Goal: Information Seeking & Learning: Learn about a topic

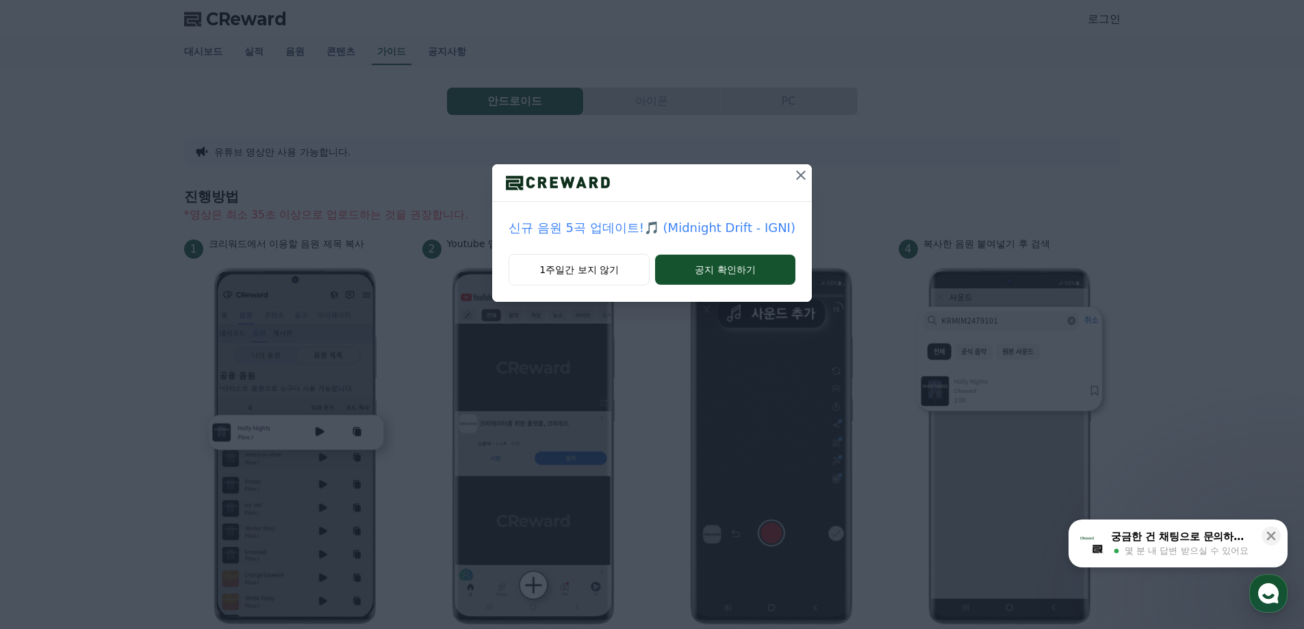
click at [791, 182] on button at bounding box center [801, 175] width 22 height 22
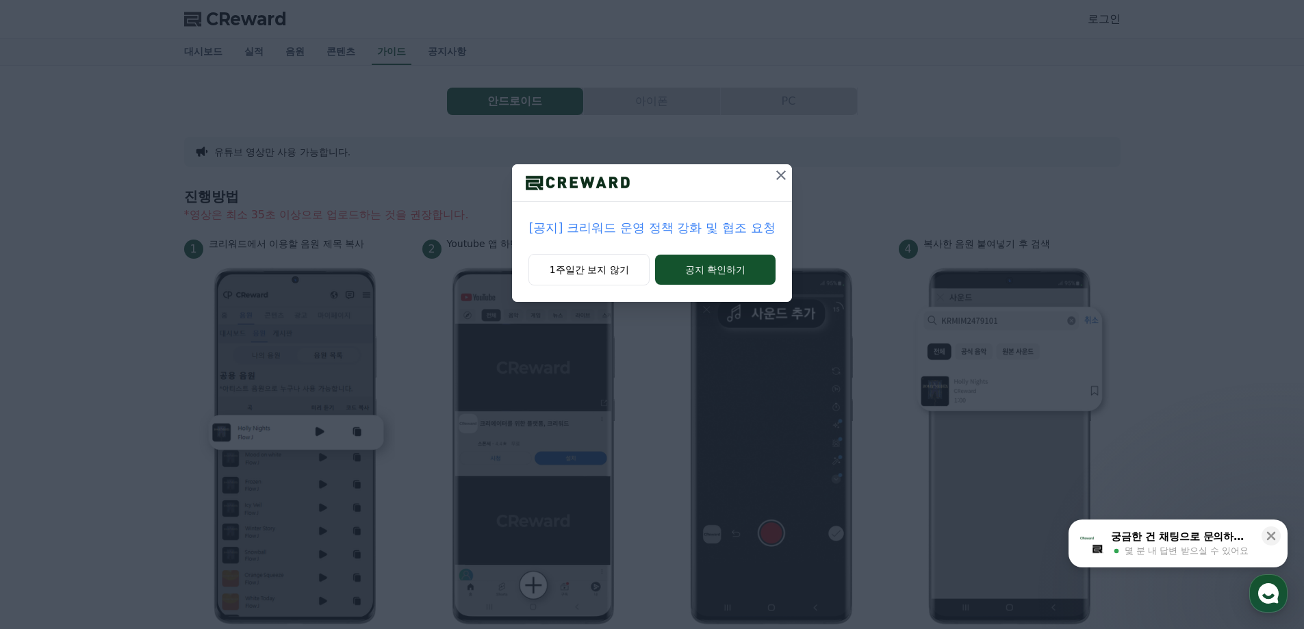
click at [795, 179] on div "[공지] 크리워드 운영 정책 강화 및 협조 요청 1주일간 보지 않기 공지 확인하기" at bounding box center [652, 162] width 1304 height 324
click at [785, 180] on icon at bounding box center [781, 175] width 16 height 16
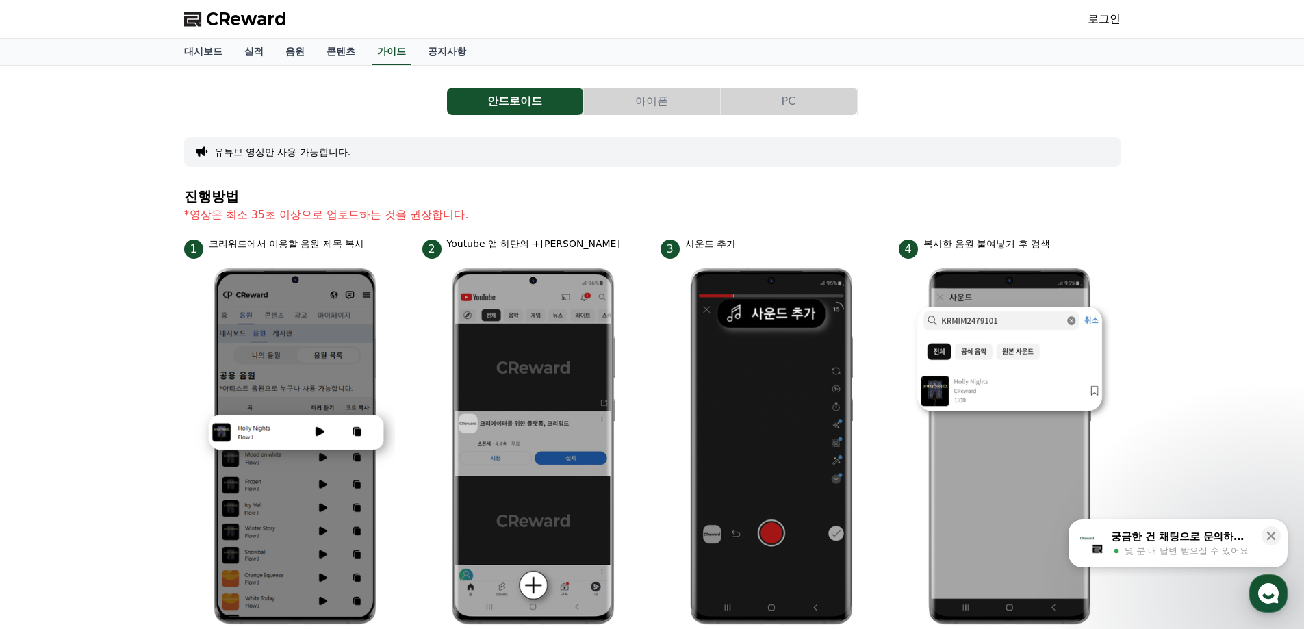
click at [616, 108] on button "아이폰" at bounding box center [652, 101] width 136 height 27
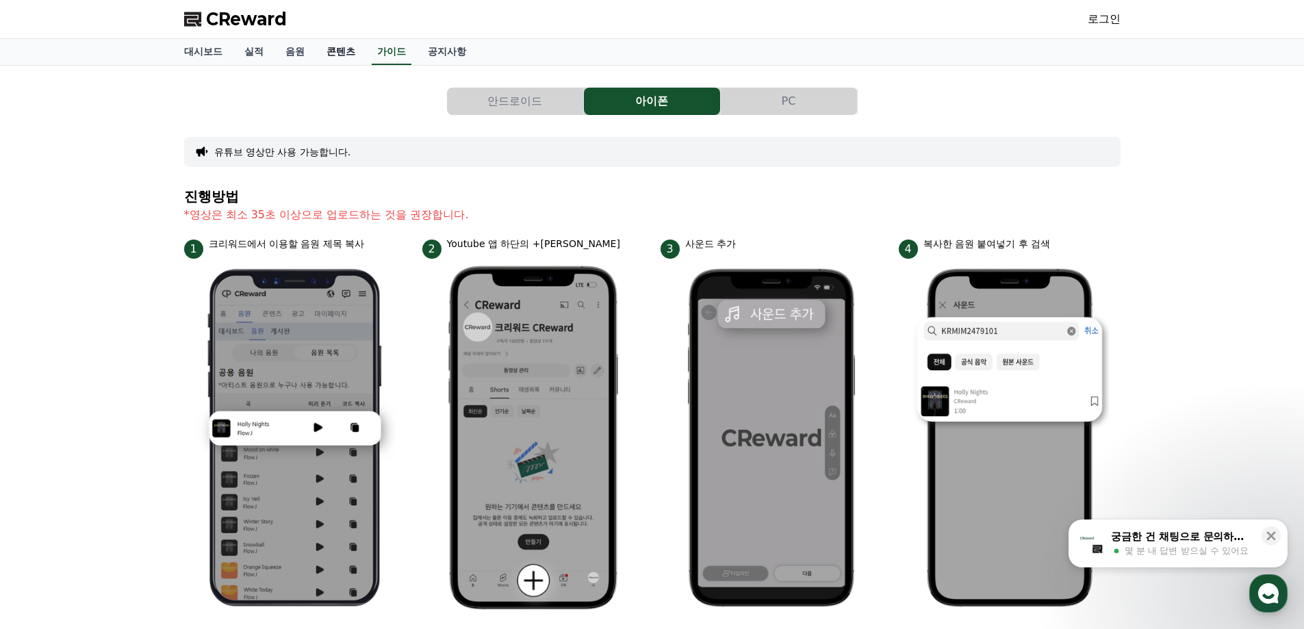
click at [335, 54] on link "콘텐츠" at bounding box center [341, 52] width 51 height 26
click at [285, 51] on link "음원" at bounding box center [294, 52] width 41 height 26
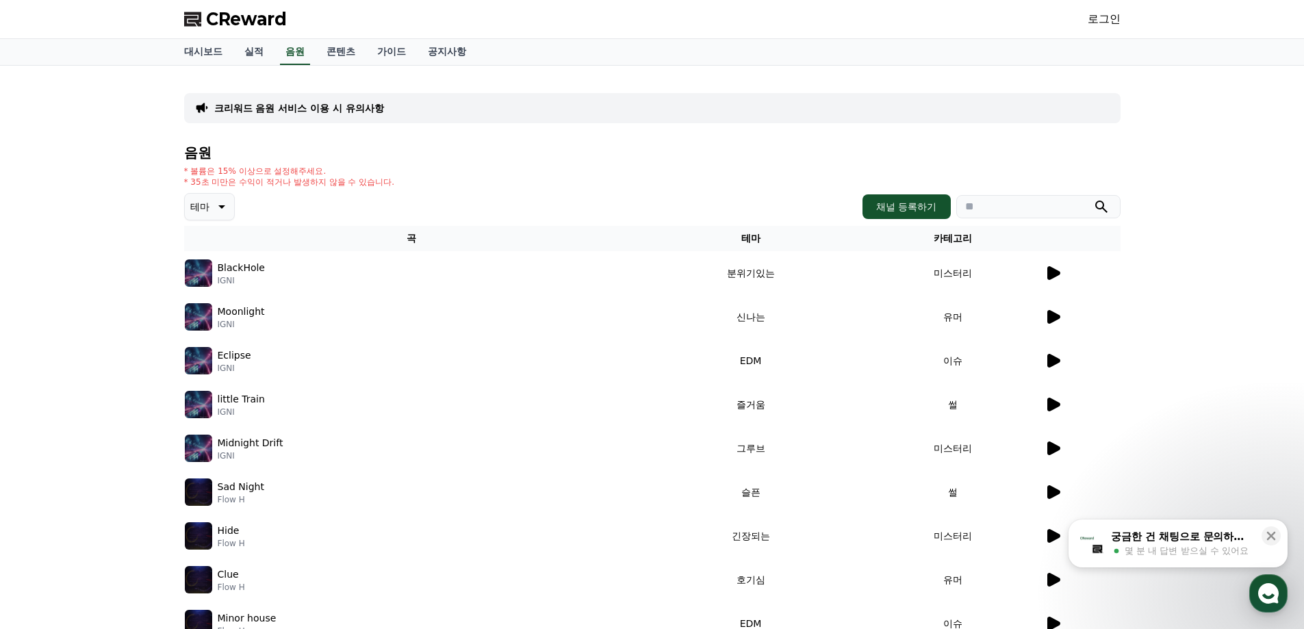
click at [216, 206] on icon at bounding box center [220, 206] width 16 height 16
click at [316, 111] on p "크리워드 음원 서비스 이용 시 유의사항" at bounding box center [299, 108] width 170 height 14
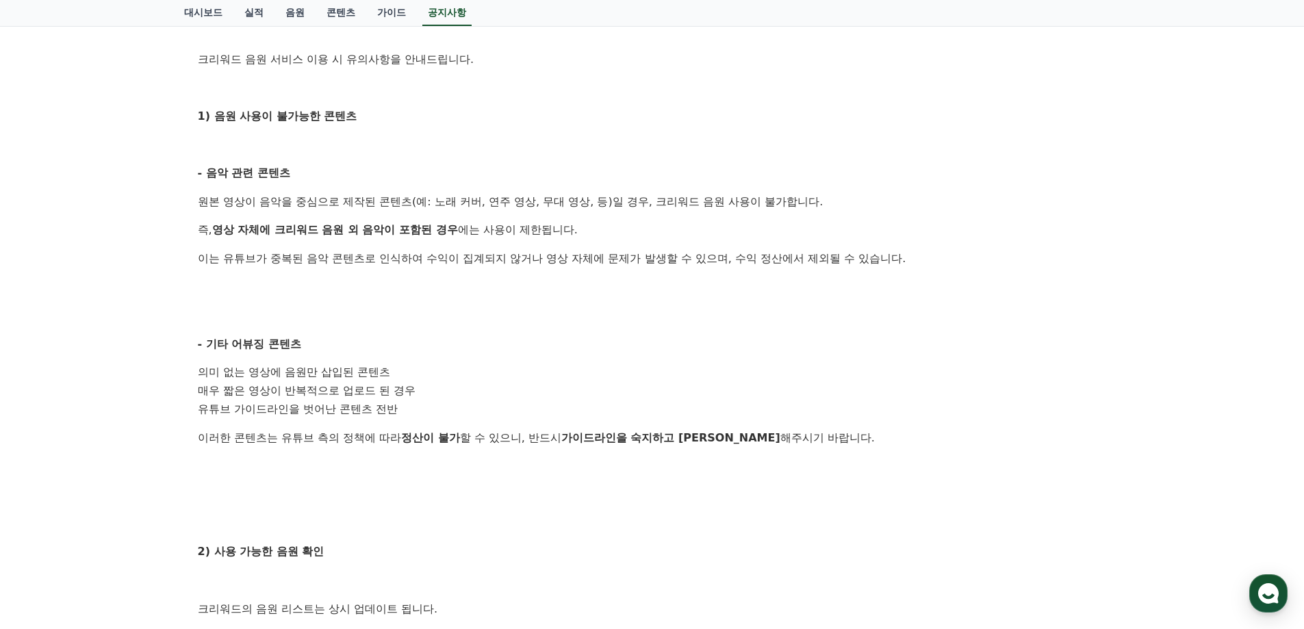
scroll to position [274, 0]
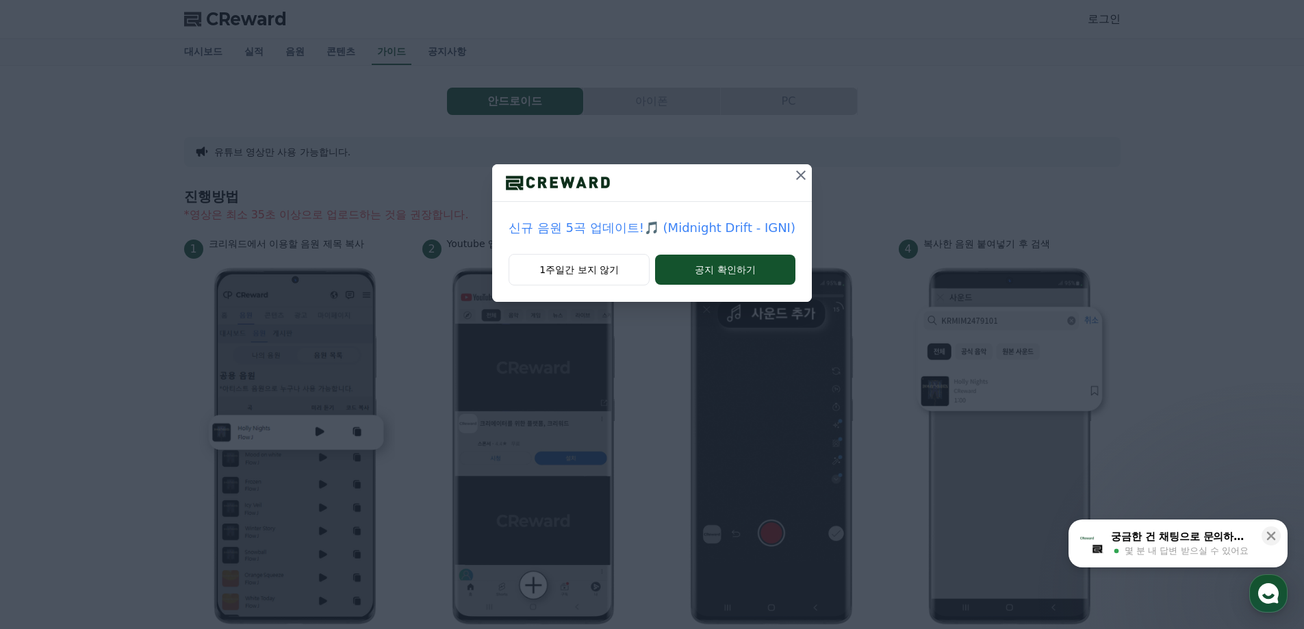
click at [795, 174] on icon at bounding box center [801, 175] width 16 height 16
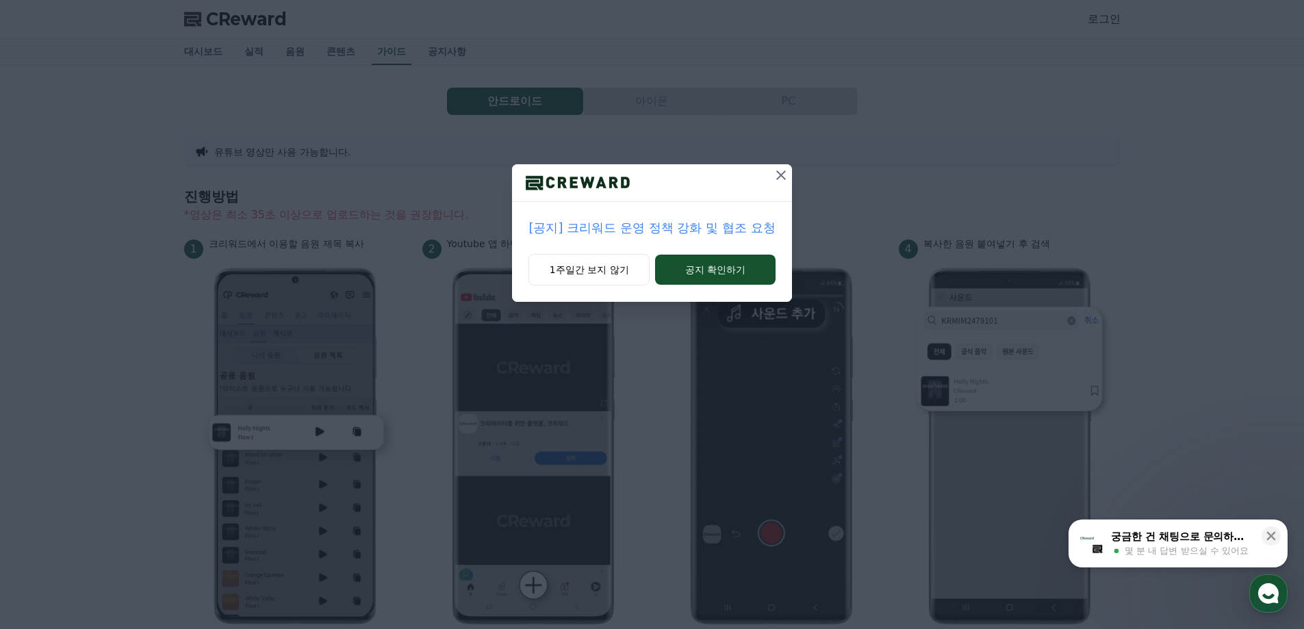
click at [775, 181] on icon at bounding box center [781, 175] width 16 height 16
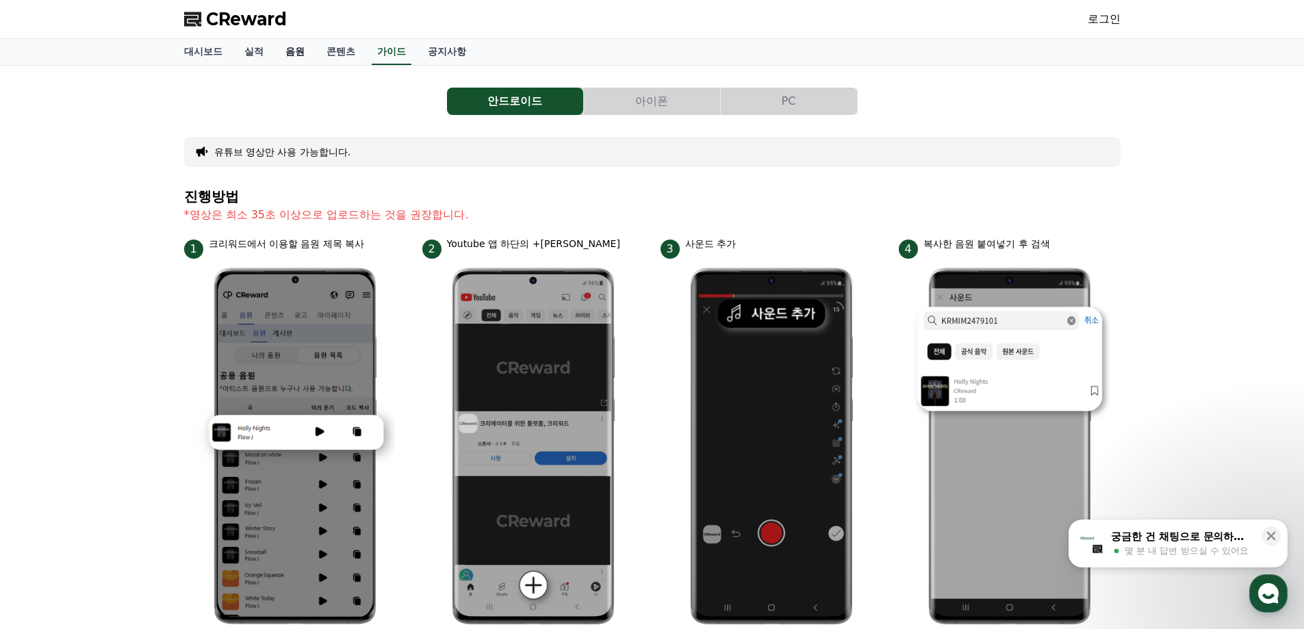
click at [286, 56] on link "음원" at bounding box center [294, 52] width 41 height 26
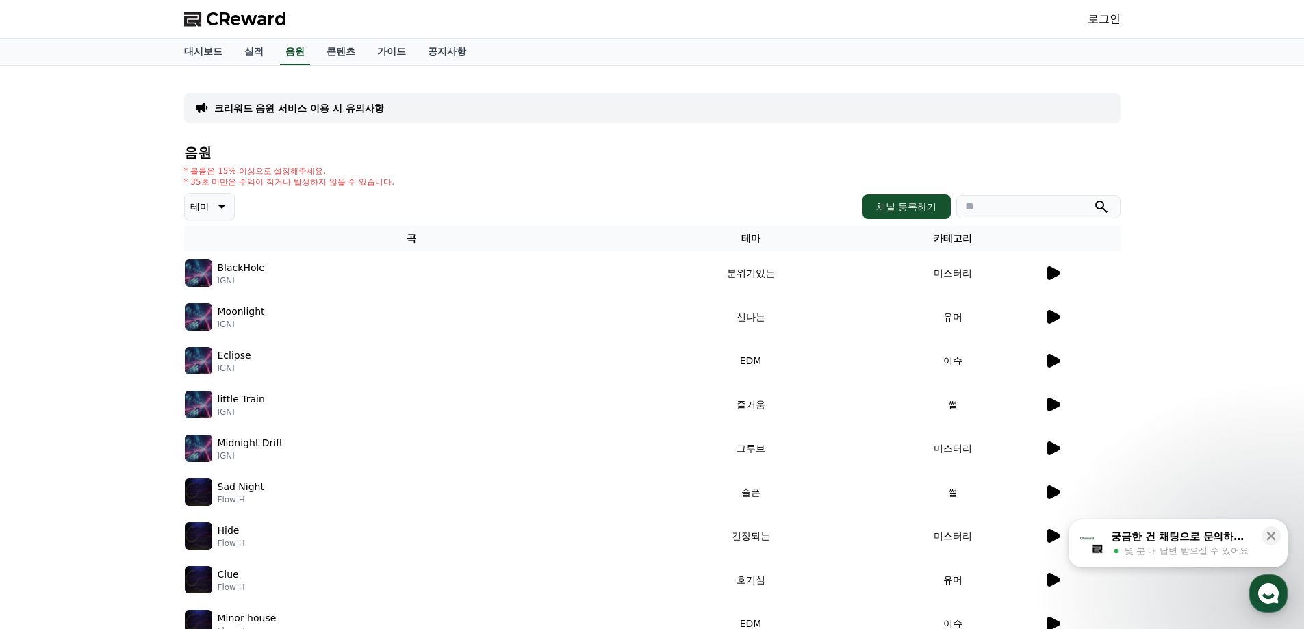
click at [342, 114] on p "크리워드 음원 서비스 이용 시 유의사항" at bounding box center [299, 108] width 170 height 14
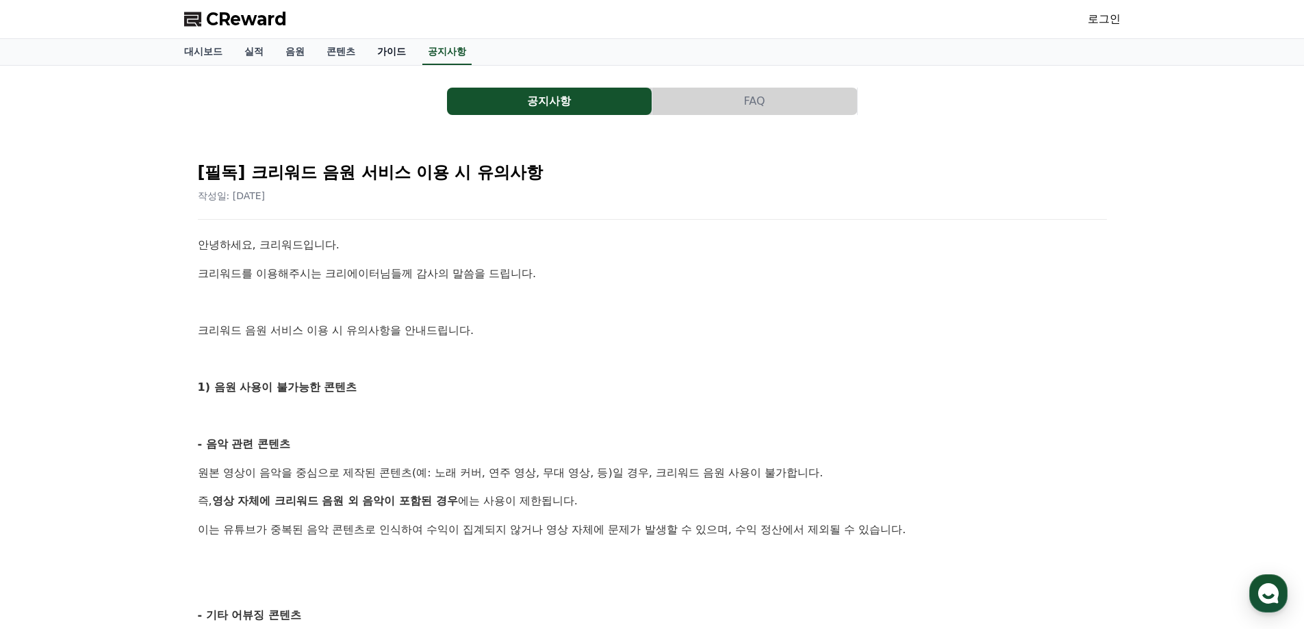
click at [368, 59] on link "가이드" at bounding box center [391, 52] width 51 height 26
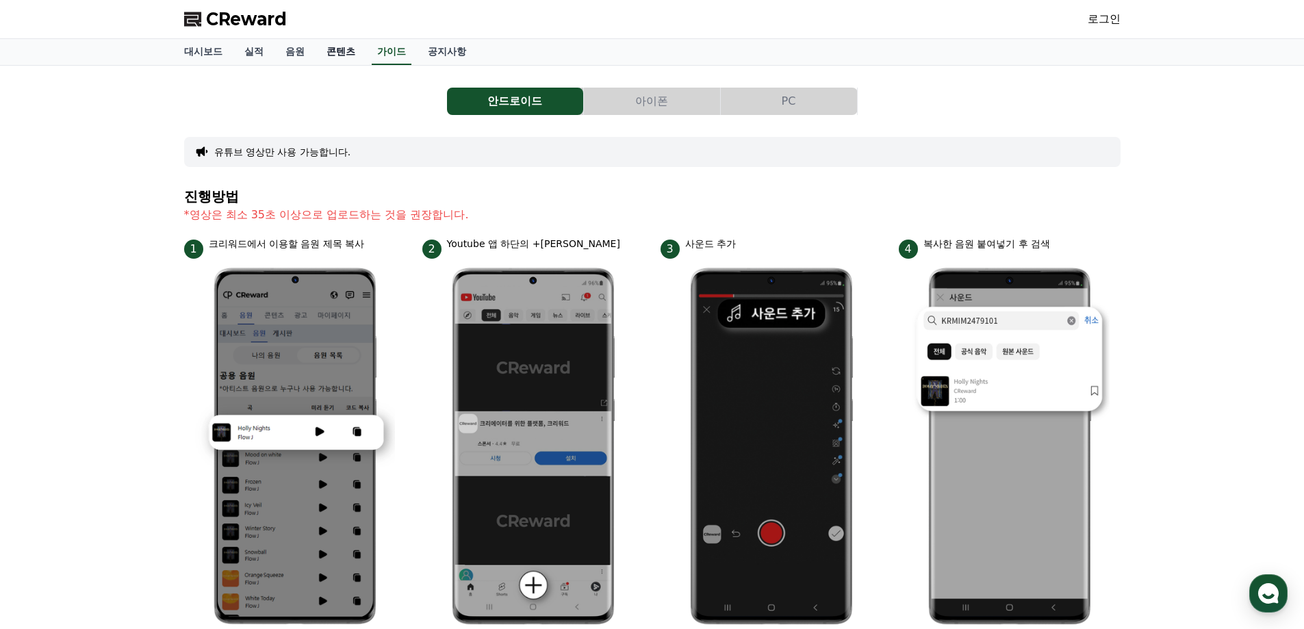
click at [335, 59] on link "콘텐츠" at bounding box center [341, 52] width 51 height 26
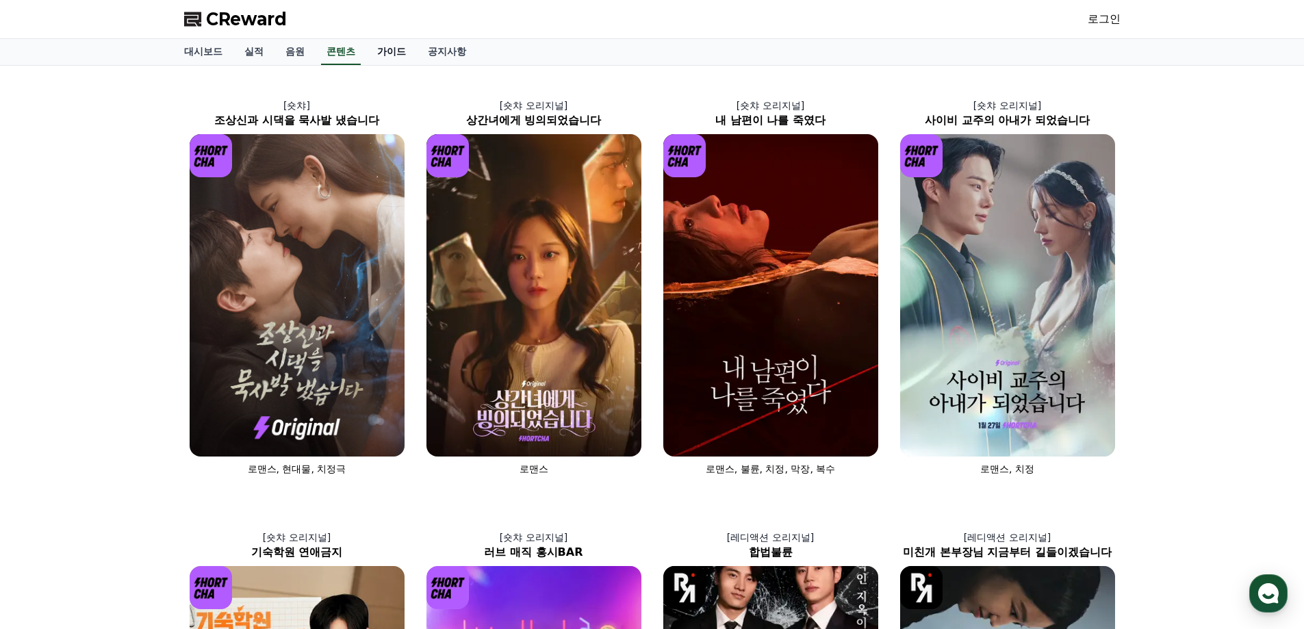
click at [382, 60] on link "가이드" at bounding box center [391, 52] width 51 height 26
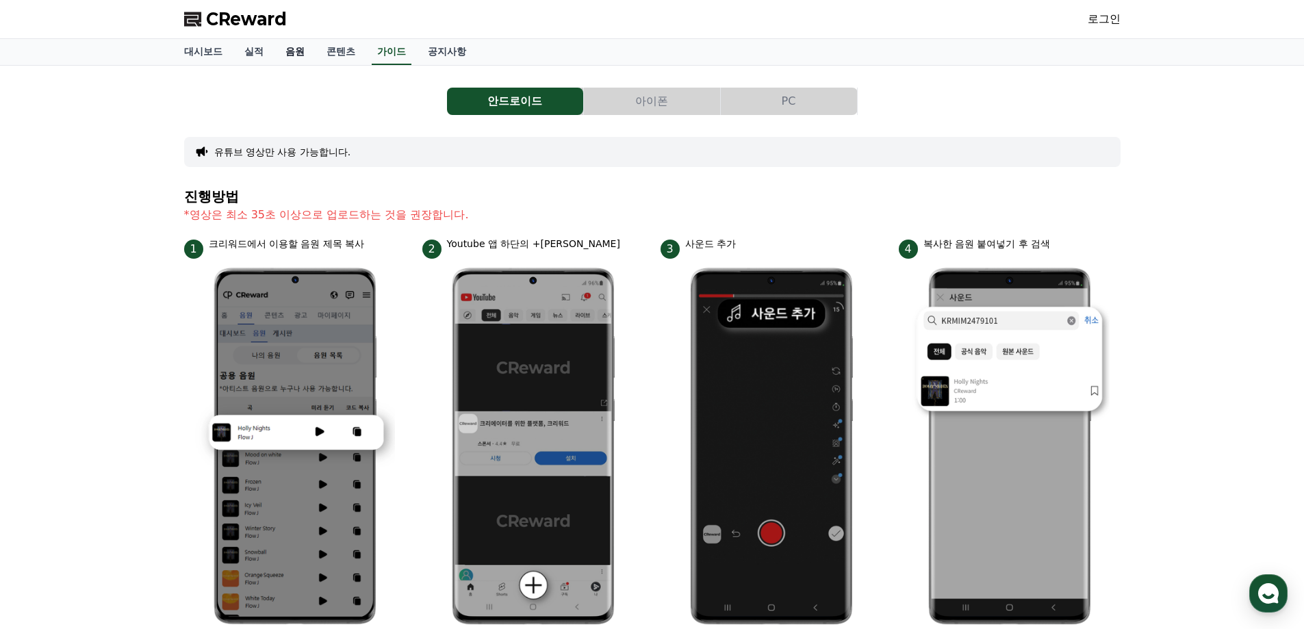
click at [283, 54] on link "음원" at bounding box center [294, 52] width 41 height 26
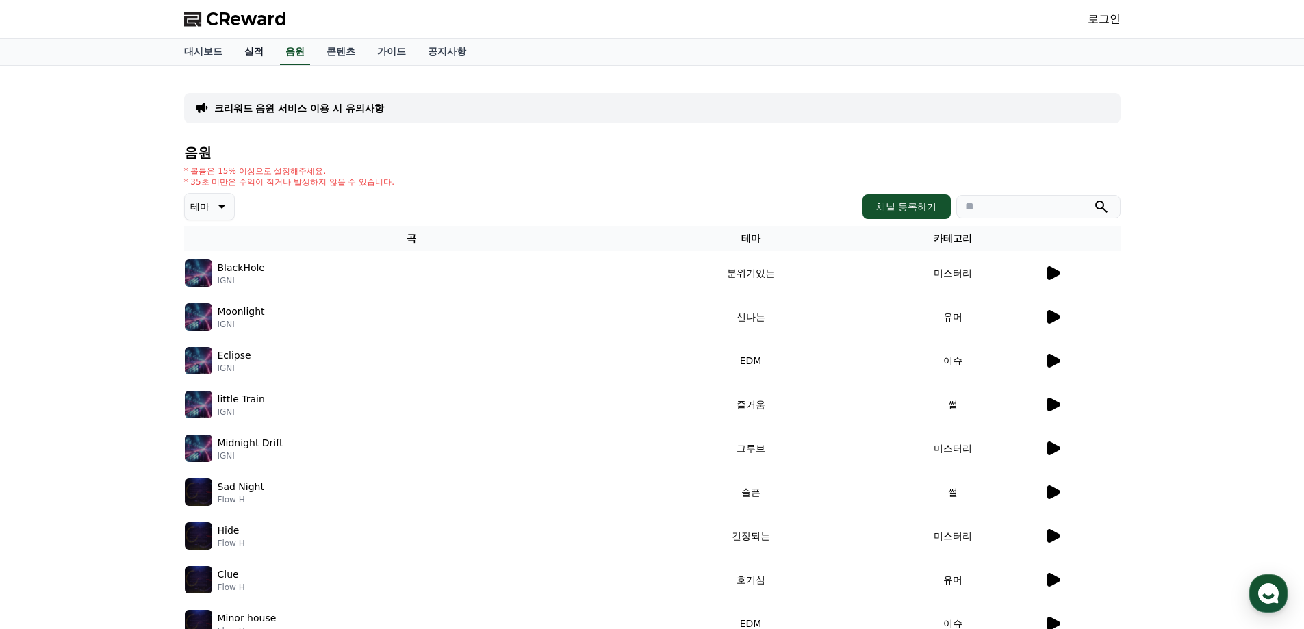
click at [260, 54] on link "실적" at bounding box center [253, 52] width 41 height 26
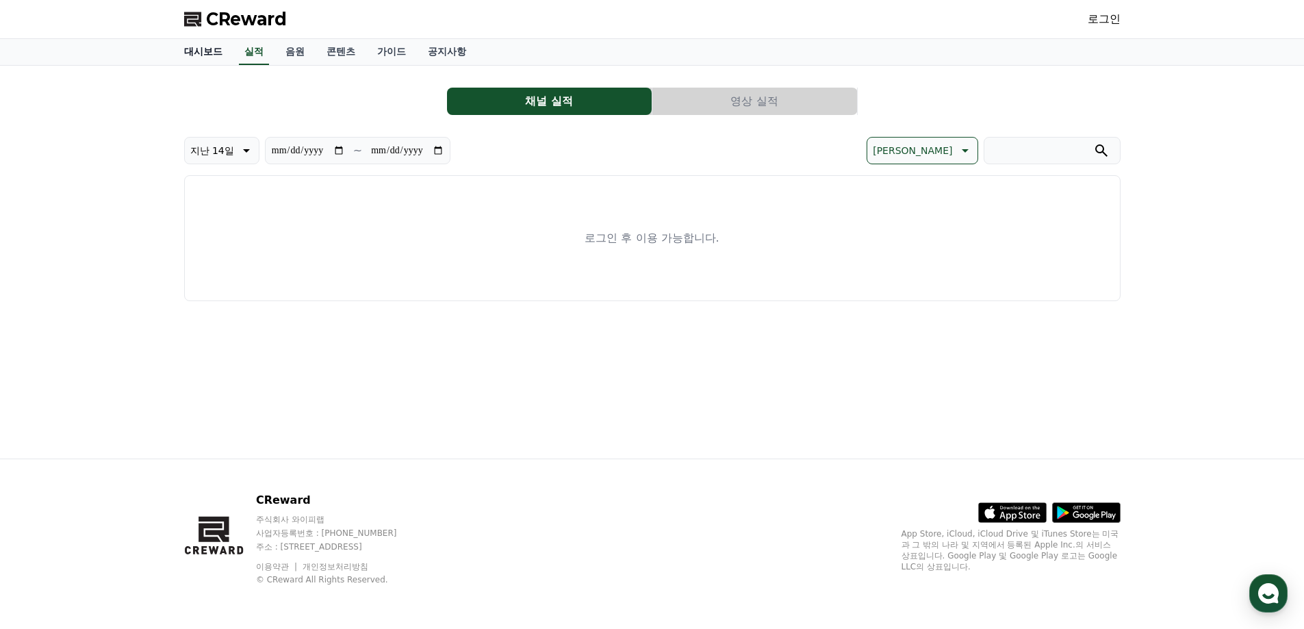
click at [207, 54] on link "대시보드" at bounding box center [203, 52] width 60 height 26
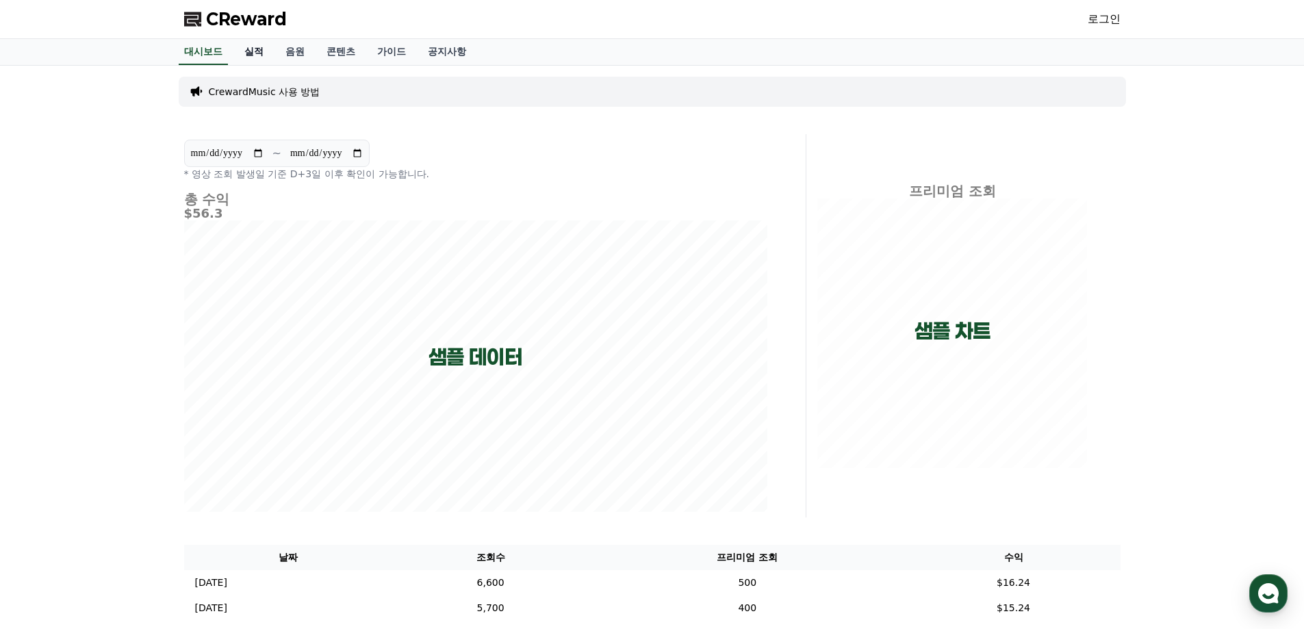
click at [255, 59] on link "실적" at bounding box center [253, 52] width 41 height 26
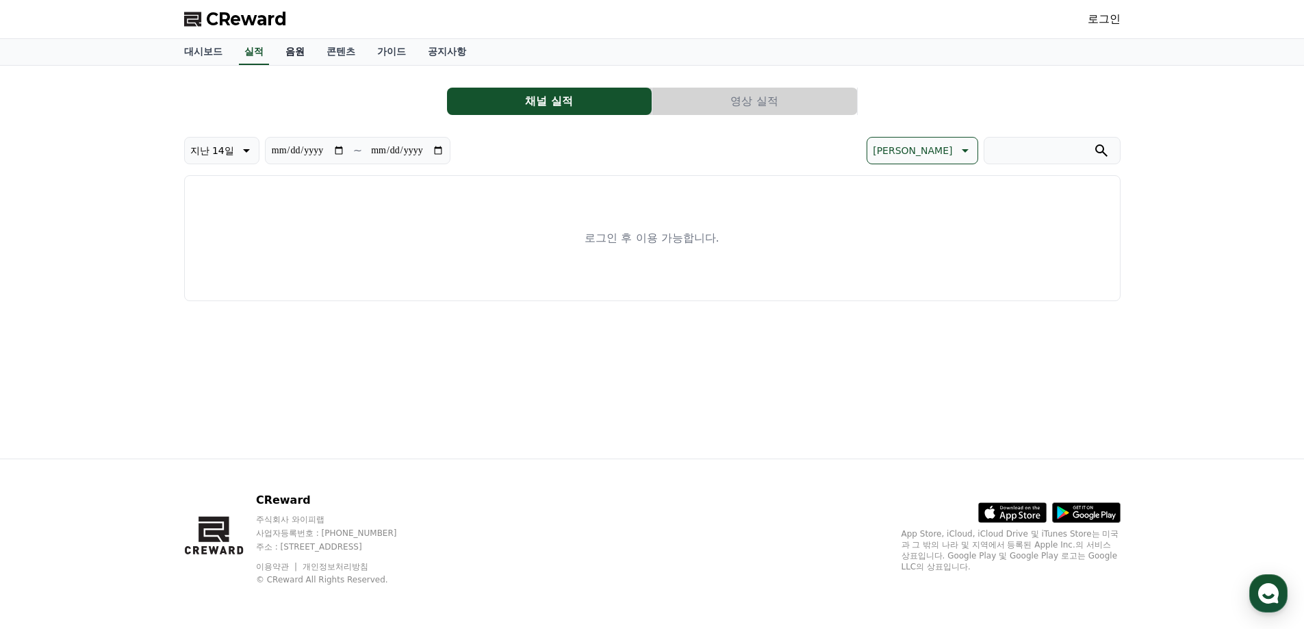
click at [292, 61] on link "음원" at bounding box center [294, 52] width 41 height 26
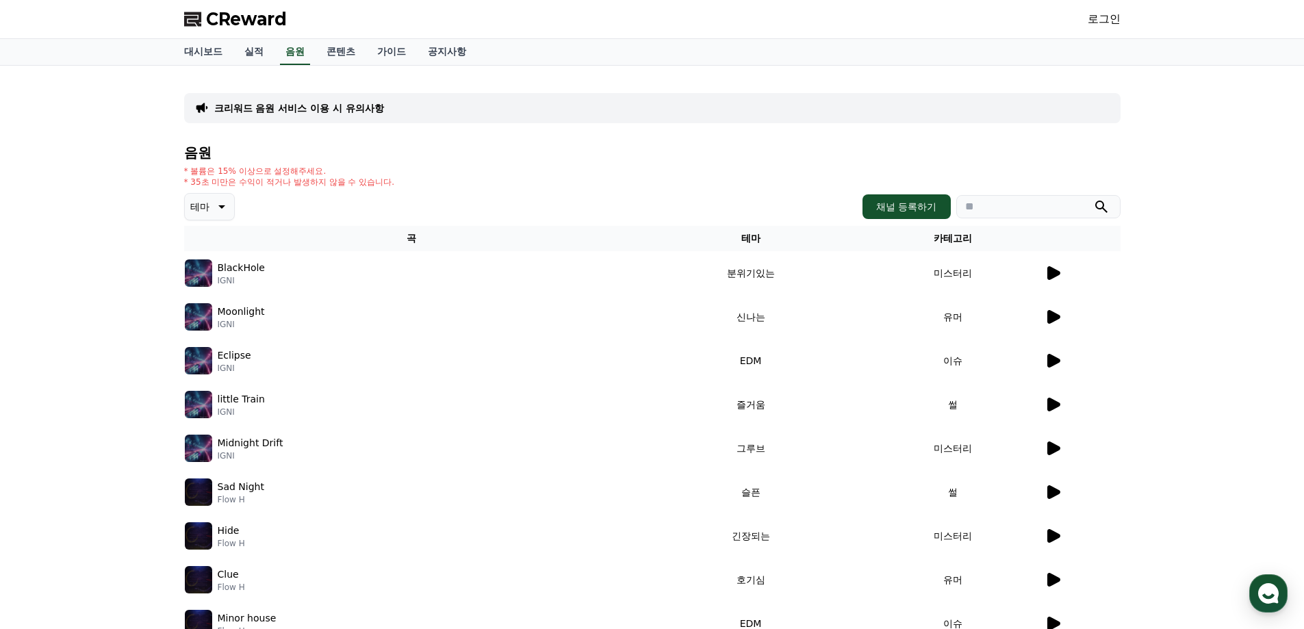
click at [218, 213] on icon at bounding box center [220, 206] width 16 height 16
click at [214, 322] on button "신나는" at bounding box center [206, 320] width 40 height 30
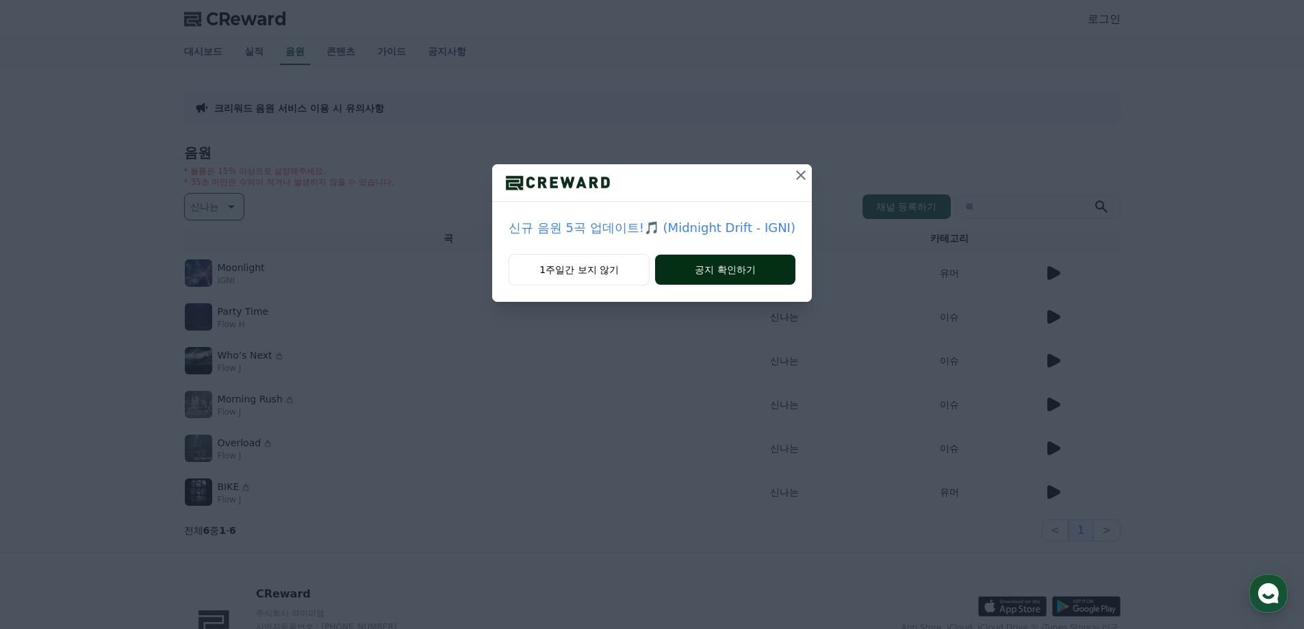
click at [667, 270] on button "공지 확인하기" at bounding box center [725, 270] width 140 height 30
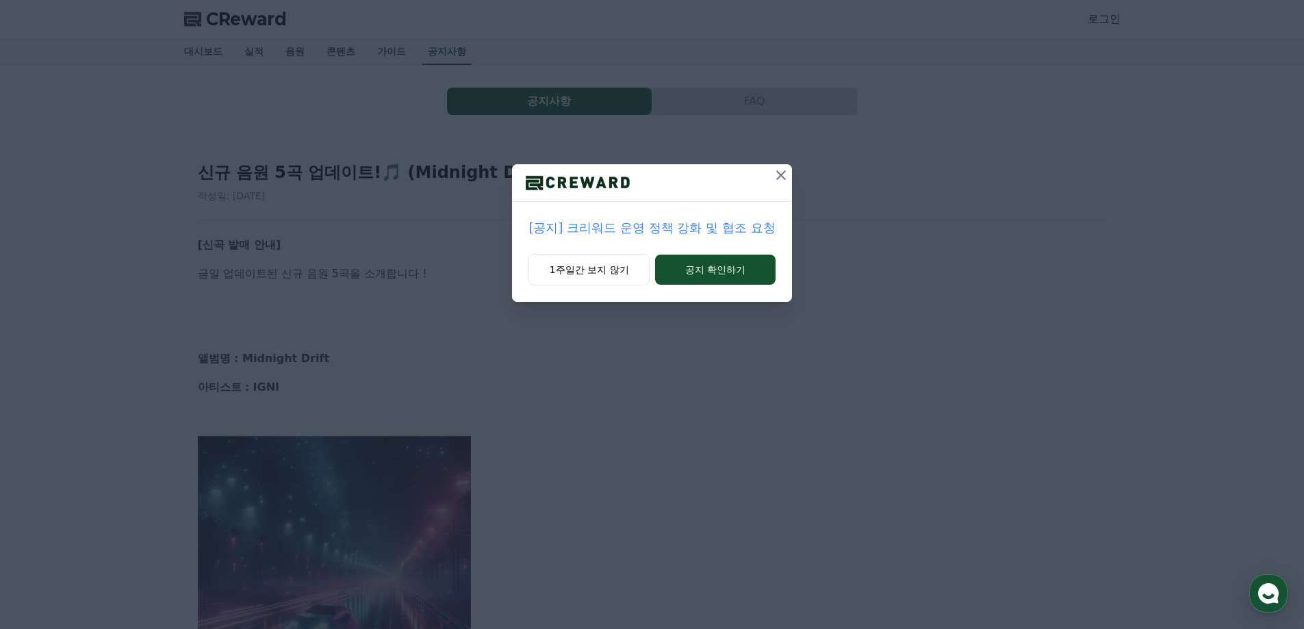
click at [780, 179] on icon at bounding box center [781, 175] width 16 height 16
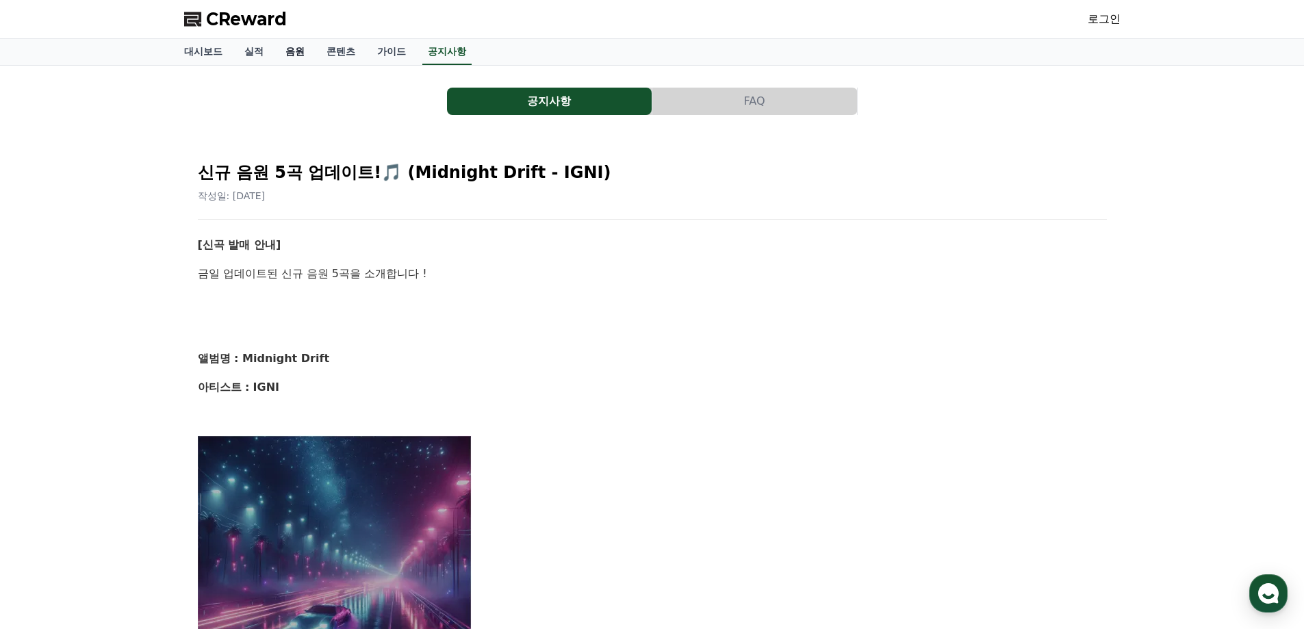
click at [292, 47] on link "음원" at bounding box center [294, 52] width 41 height 26
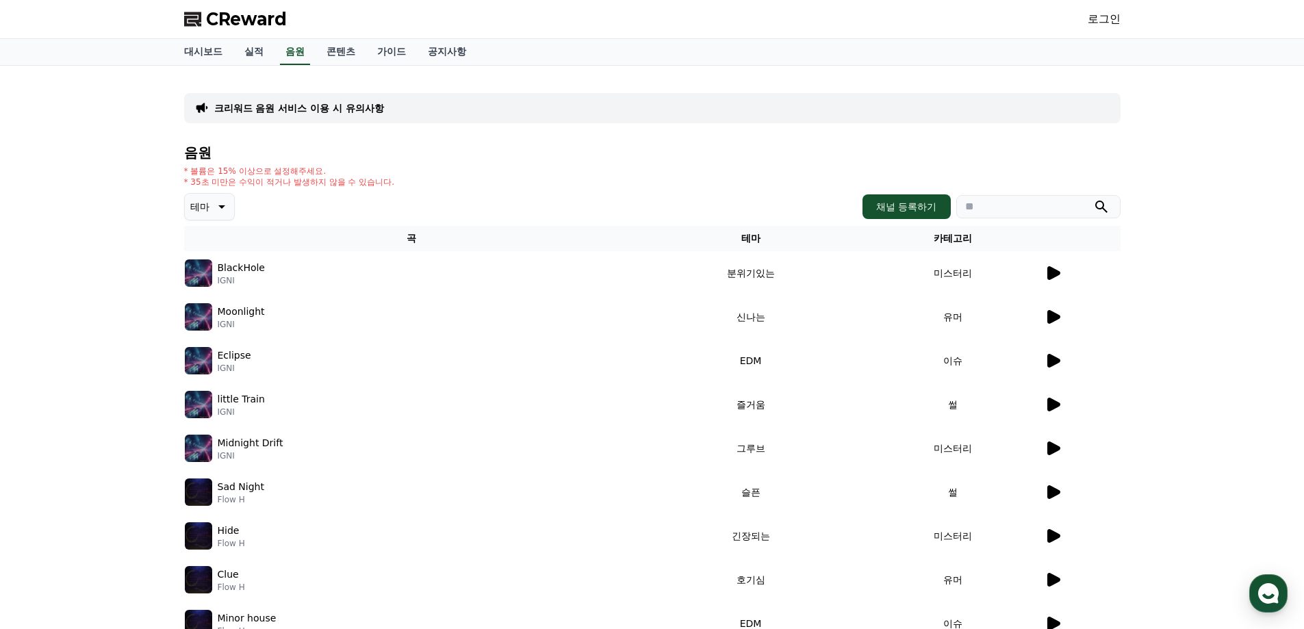
click at [1055, 276] on icon at bounding box center [1053, 273] width 13 height 14
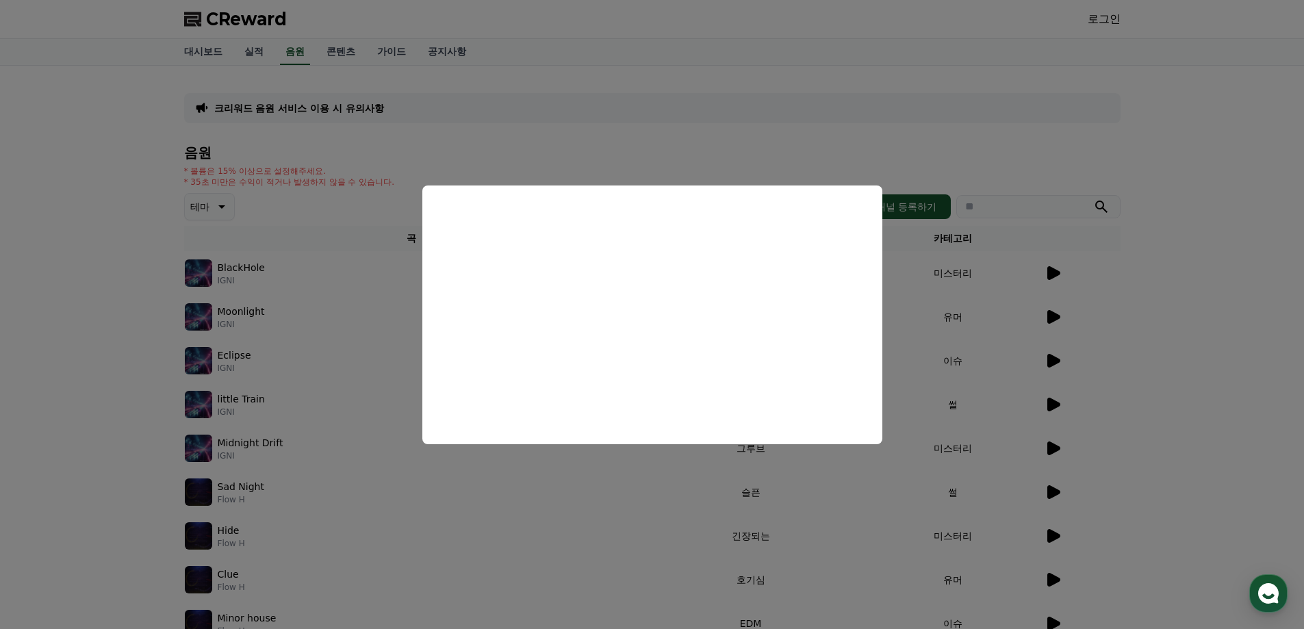
drag, startPoint x: 919, startPoint y: 466, endPoint x: 936, endPoint y: 468, distance: 16.6
click at [921, 466] on button "close modal" at bounding box center [652, 314] width 1304 height 629
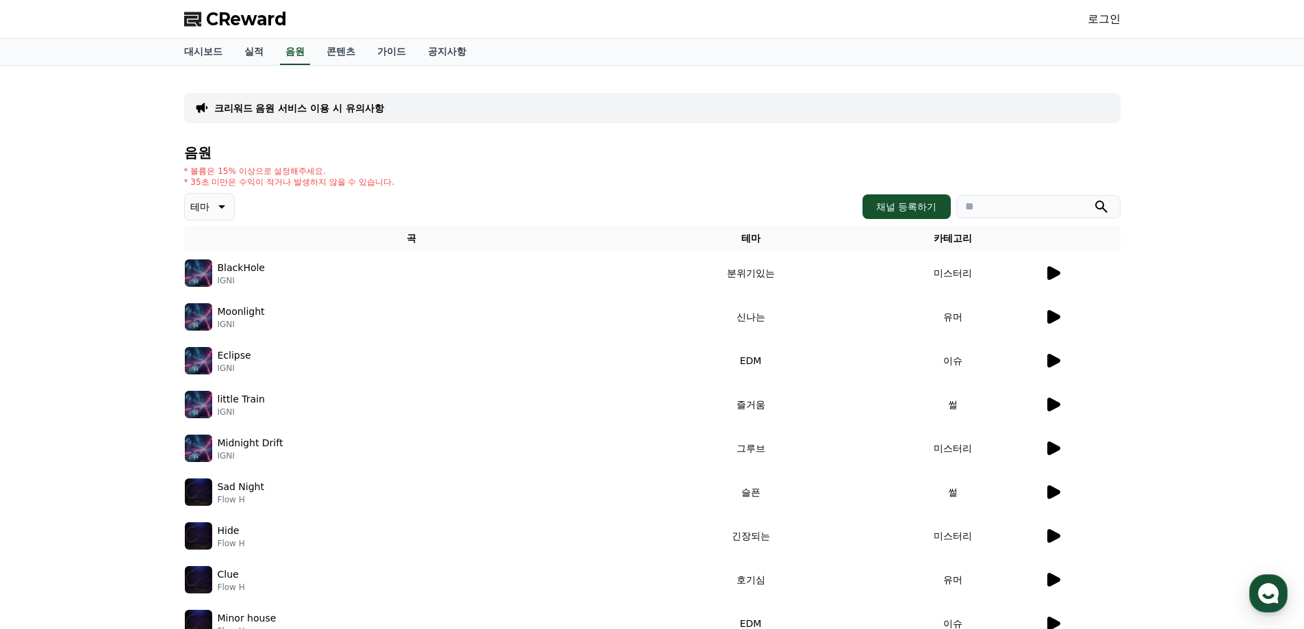
click at [1057, 322] on icon at bounding box center [1052, 317] width 16 height 16
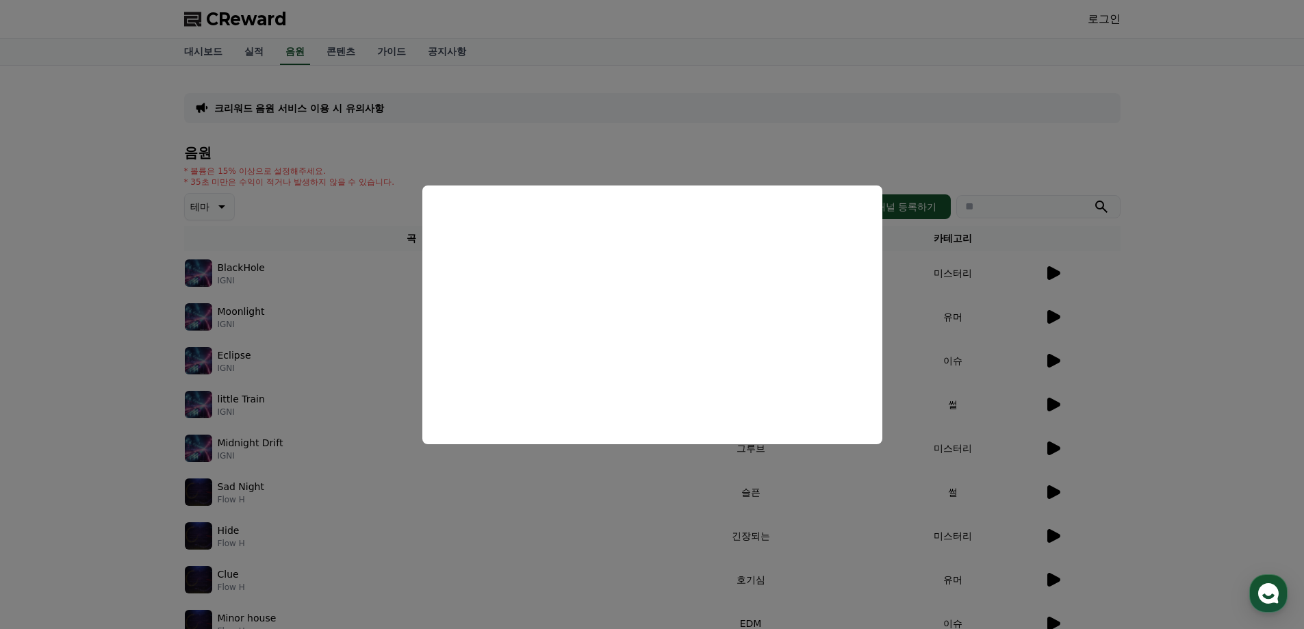
click at [970, 378] on button "close modal" at bounding box center [652, 314] width 1304 height 629
